Goal: Information Seeking & Learning: Learn about a topic

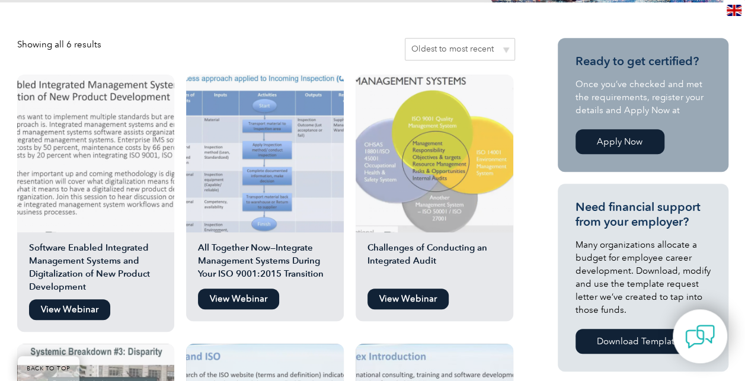
scroll to position [264, 0]
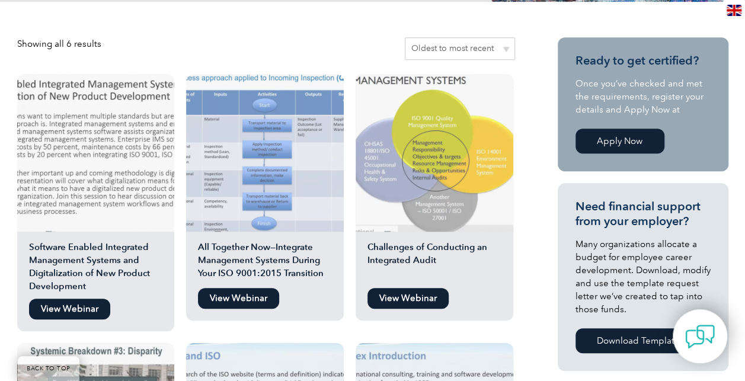
click at [413, 200] on img at bounding box center [435, 153] width 158 height 158
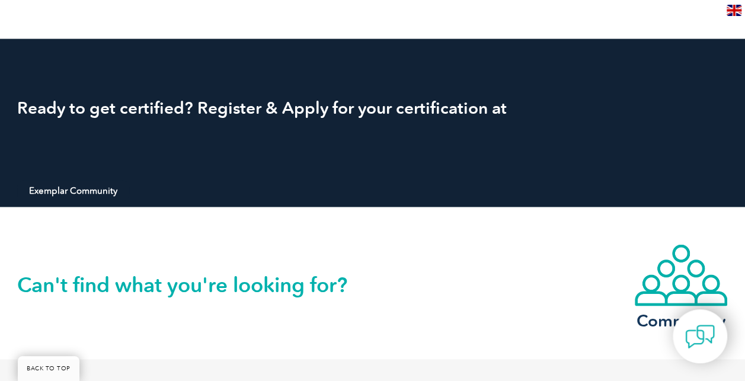
scroll to position [1152, 0]
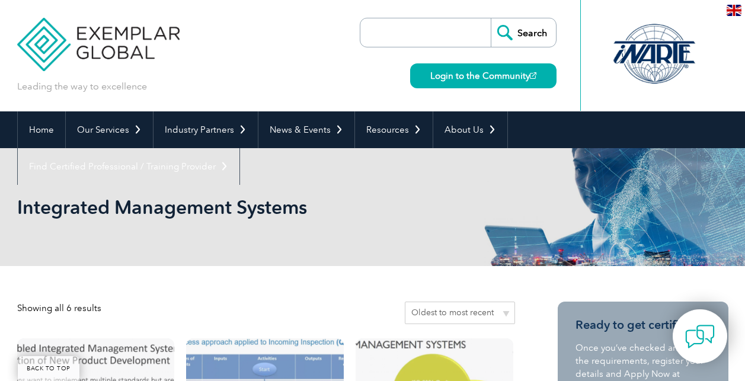
scroll to position [264, 0]
